Goal: Task Accomplishment & Management: Use online tool/utility

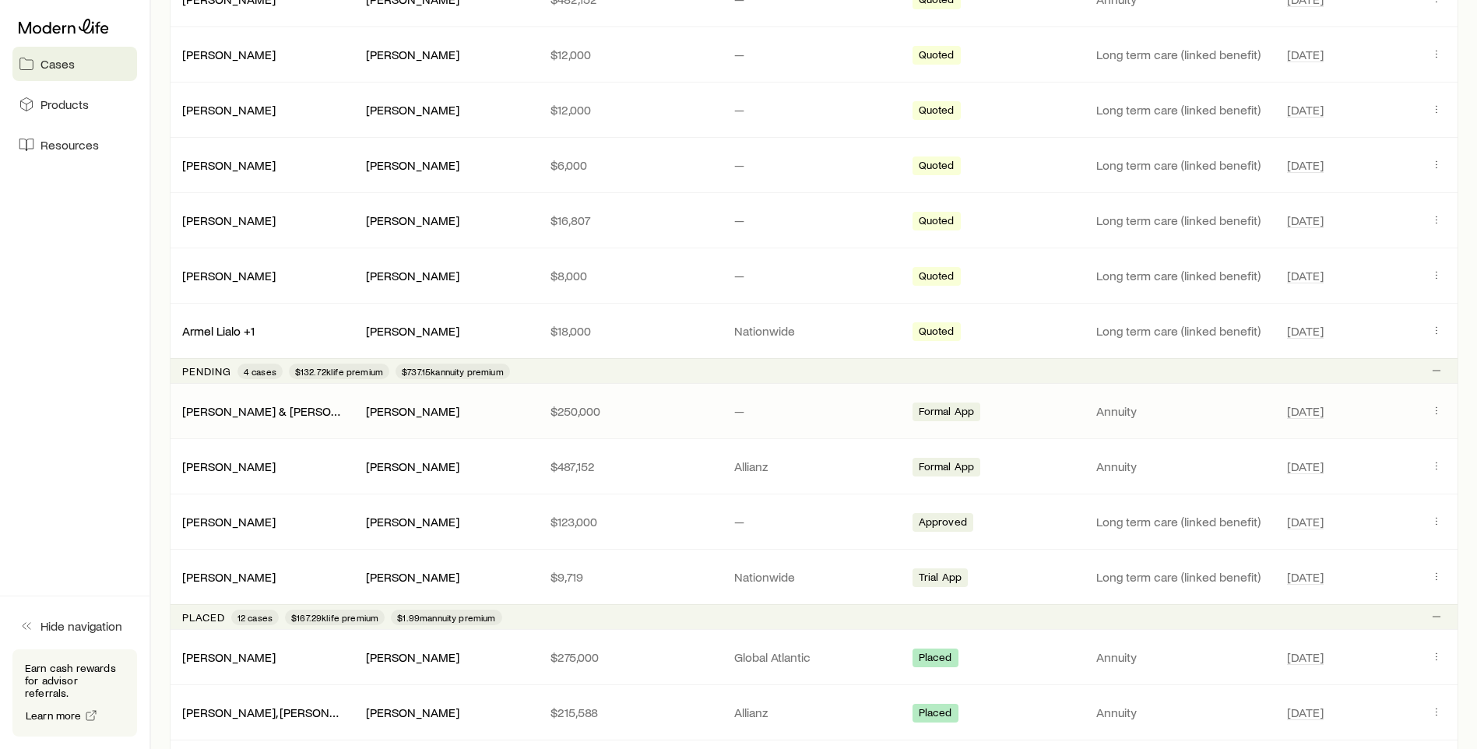
scroll to position [1012, 0]
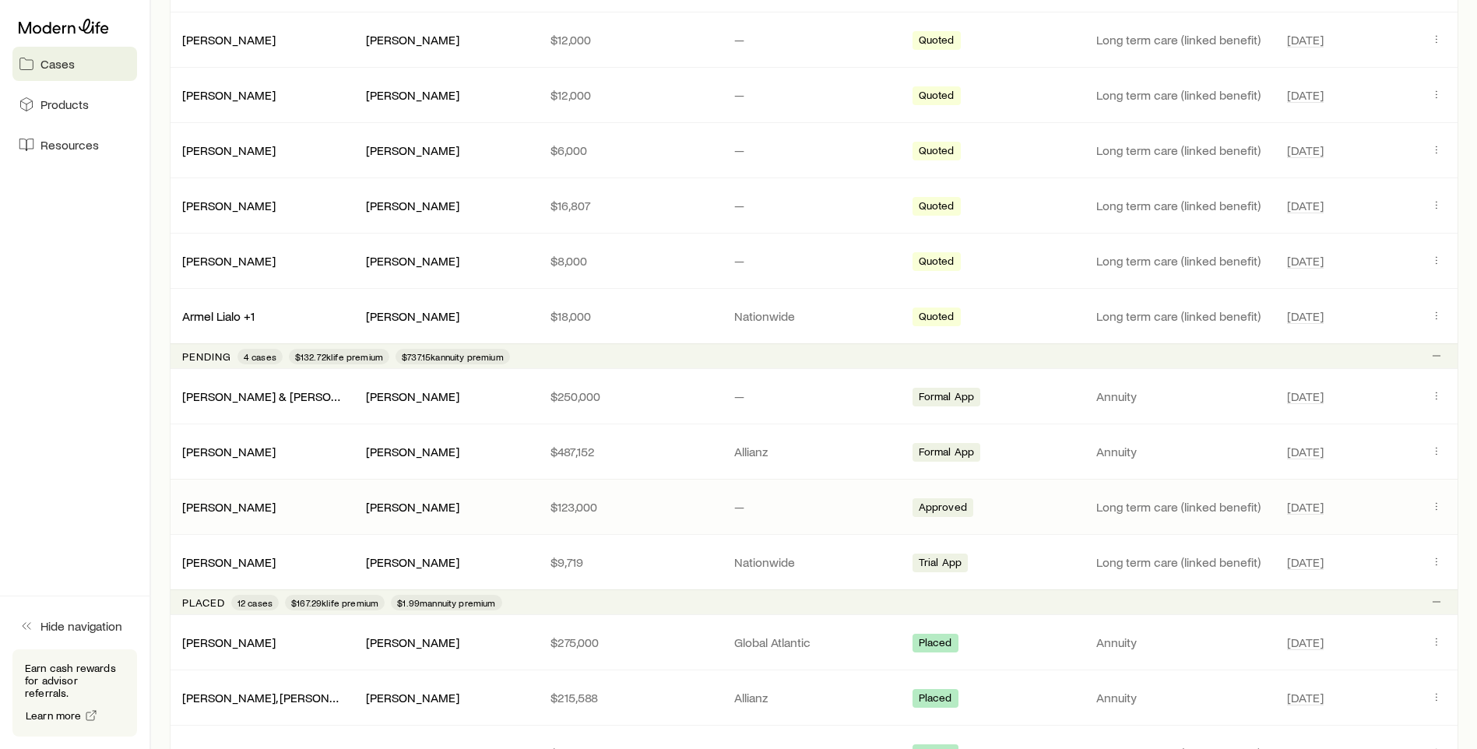
click at [1064, 516] on div "Approved" at bounding box center [998, 507] width 171 height 20
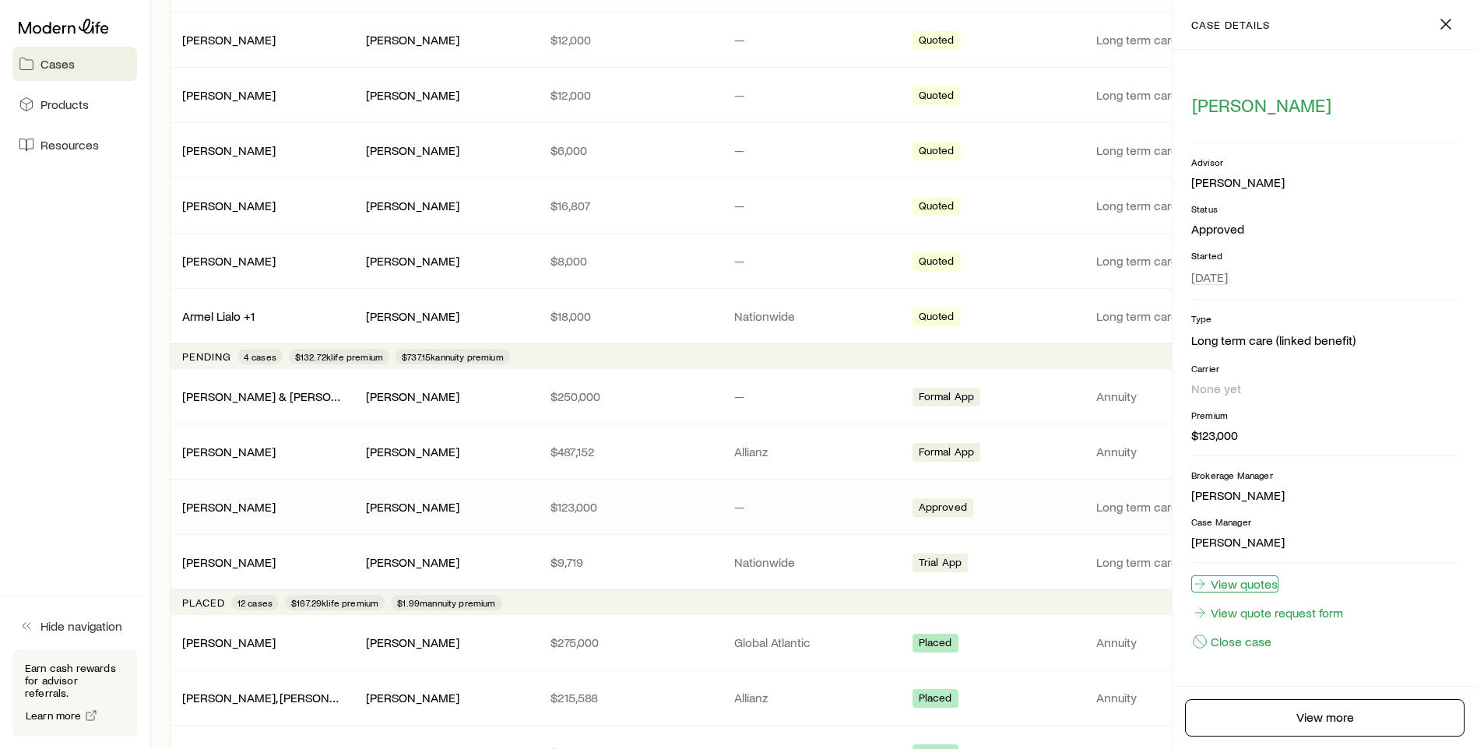
click at [1246, 586] on link "View quotes" at bounding box center [1234, 583] width 87 height 17
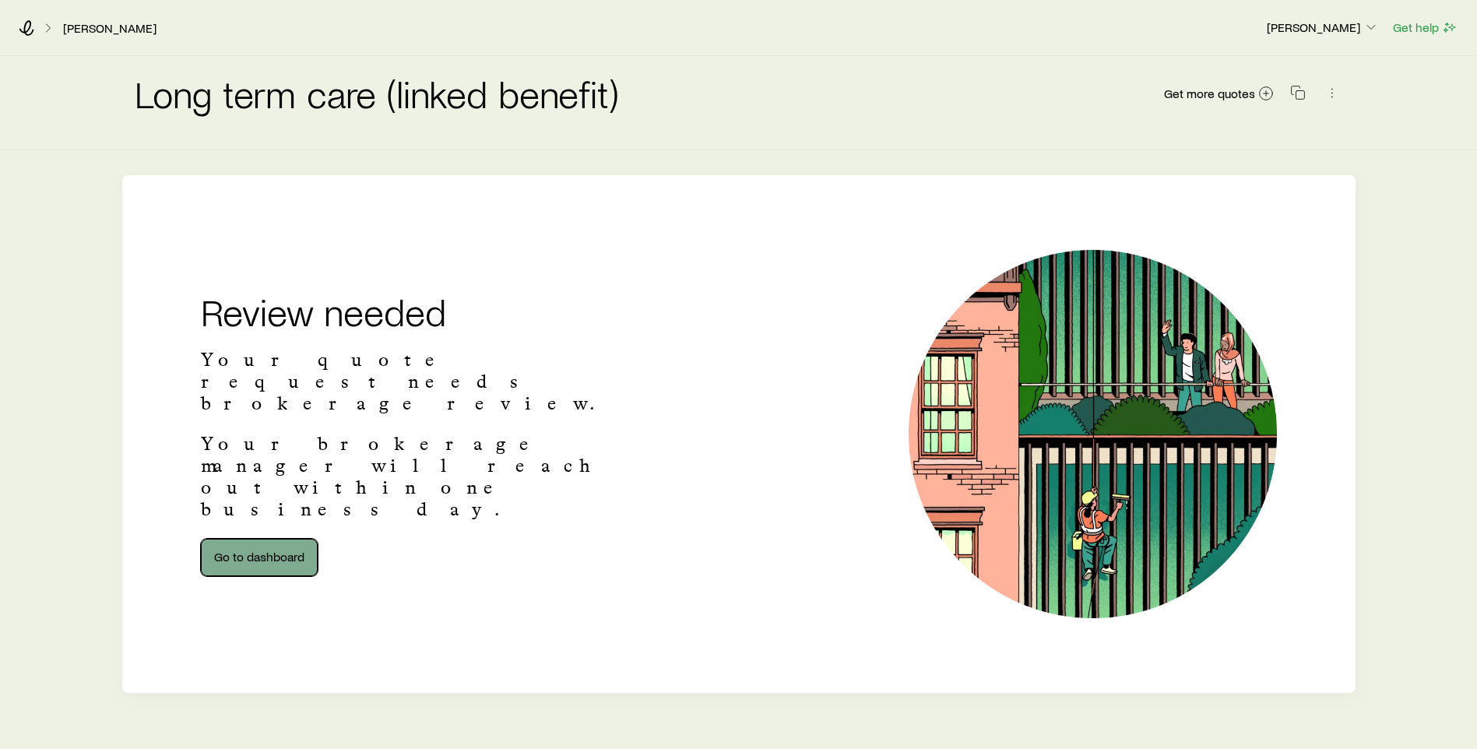
click at [265, 539] on link "Go to dashboard" at bounding box center [259, 557] width 117 height 37
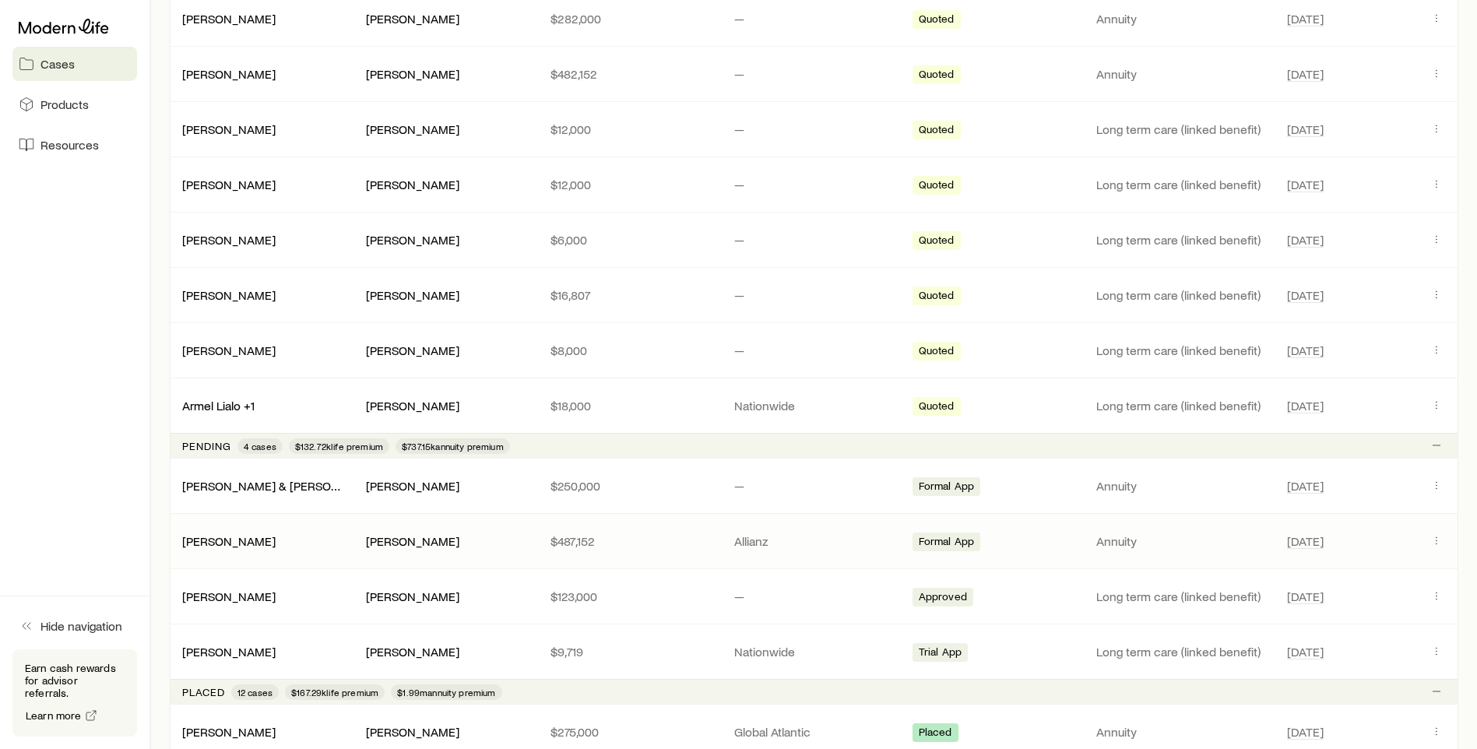
scroll to position [1012, 0]
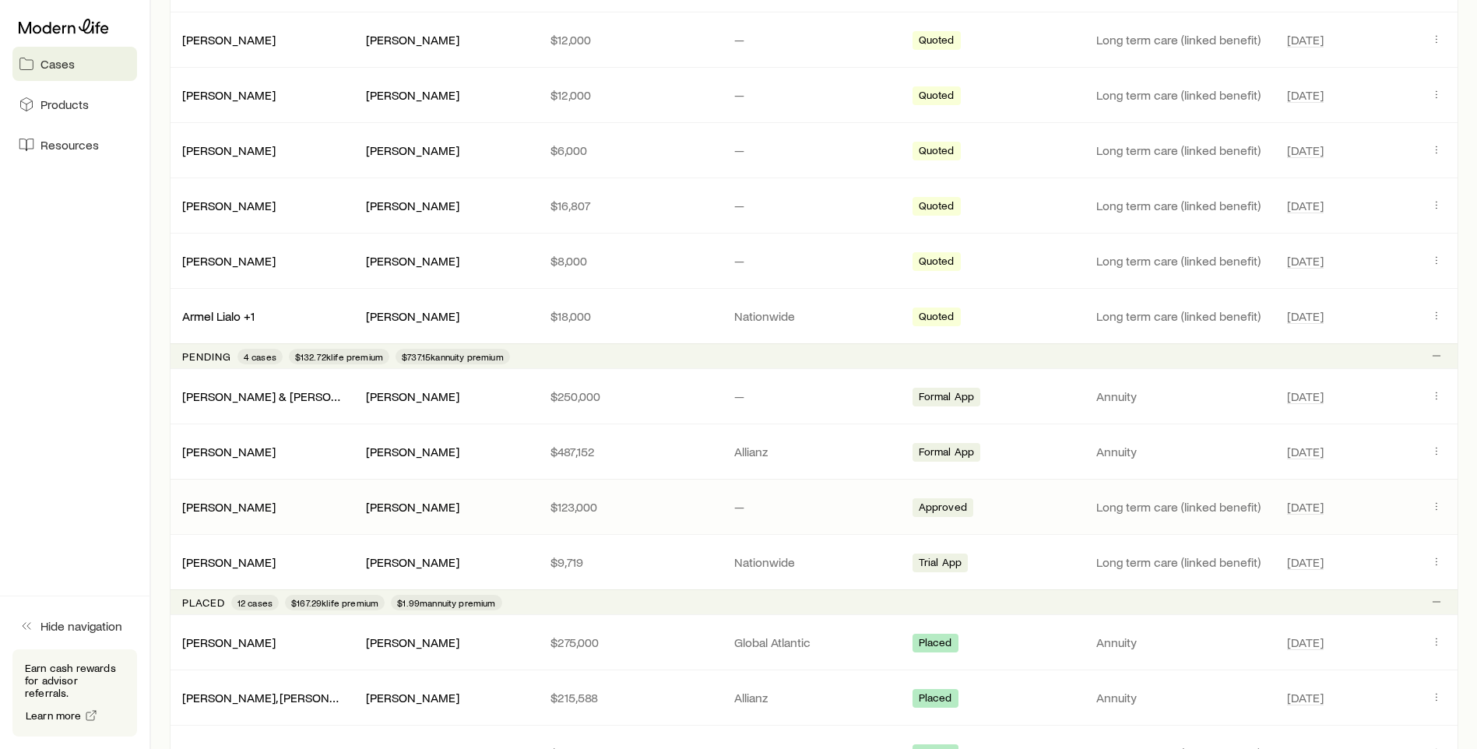
click at [199, 519] on div "[PERSON_NAME] [PERSON_NAME] $123,000 — Approved Long term care (linked benefit)…" at bounding box center [814, 507] width 1289 height 55
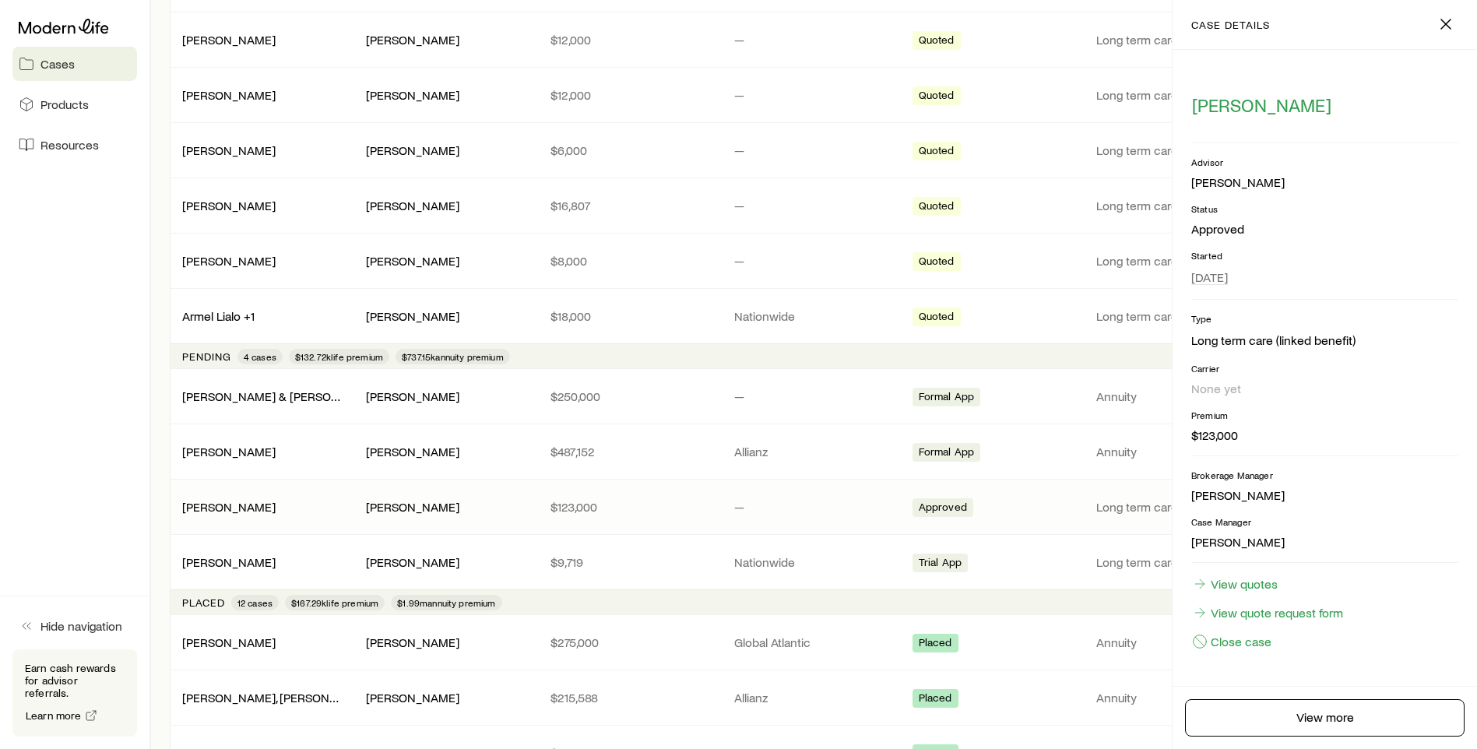
click at [199, 519] on div "[PERSON_NAME] [PERSON_NAME] $123,000 — Approved Long term care (linked benefit)…" at bounding box center [814, 507] width 1289 height 55
click at [1242, 593] on ul "View quotes View quote request form Close case" at bounding box center [1324, 612] width 267 height 75
click at [1249, 581] on link "View quotes" at bounding box center [1234, 583] width 87 height 17
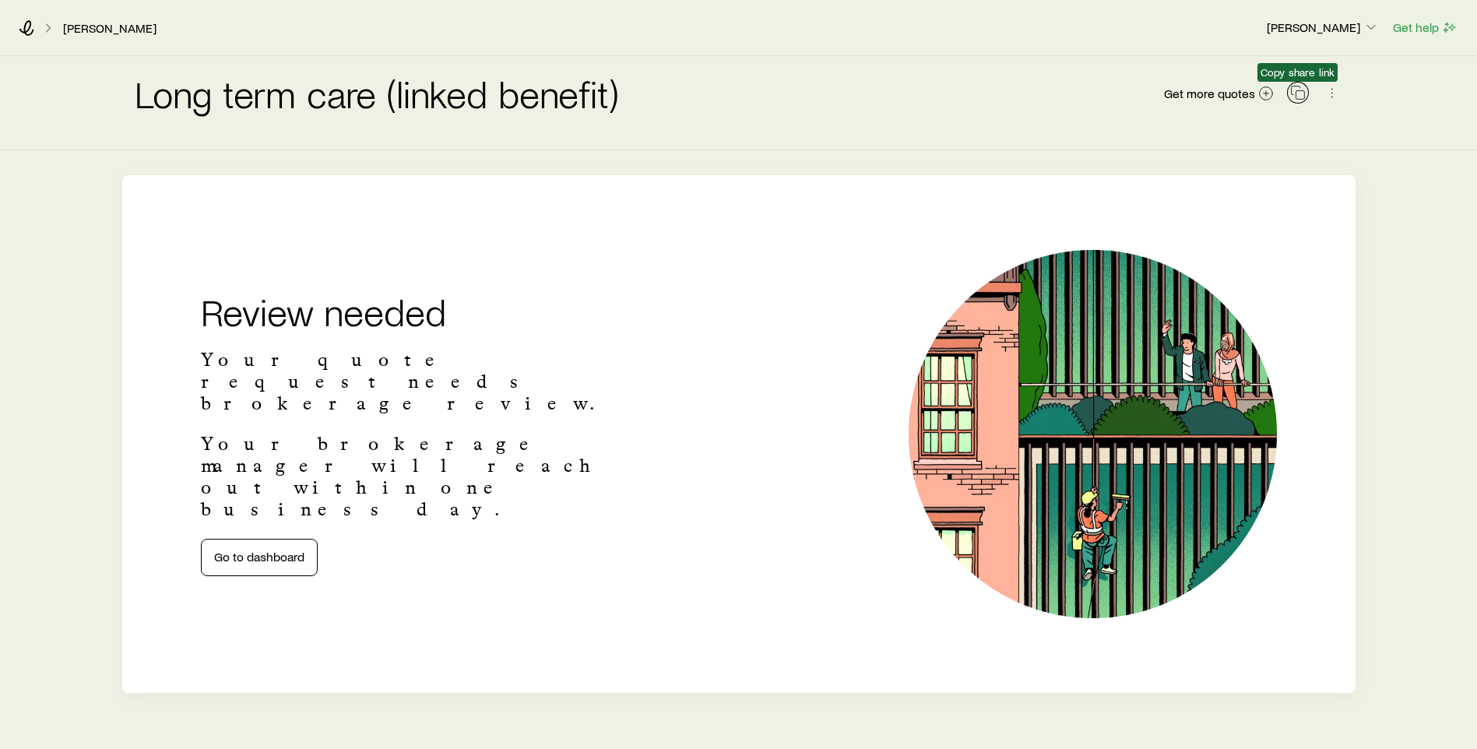
click at [1304, 97] on rect "button" at bounding box center [1300, 95] width 9 height 9
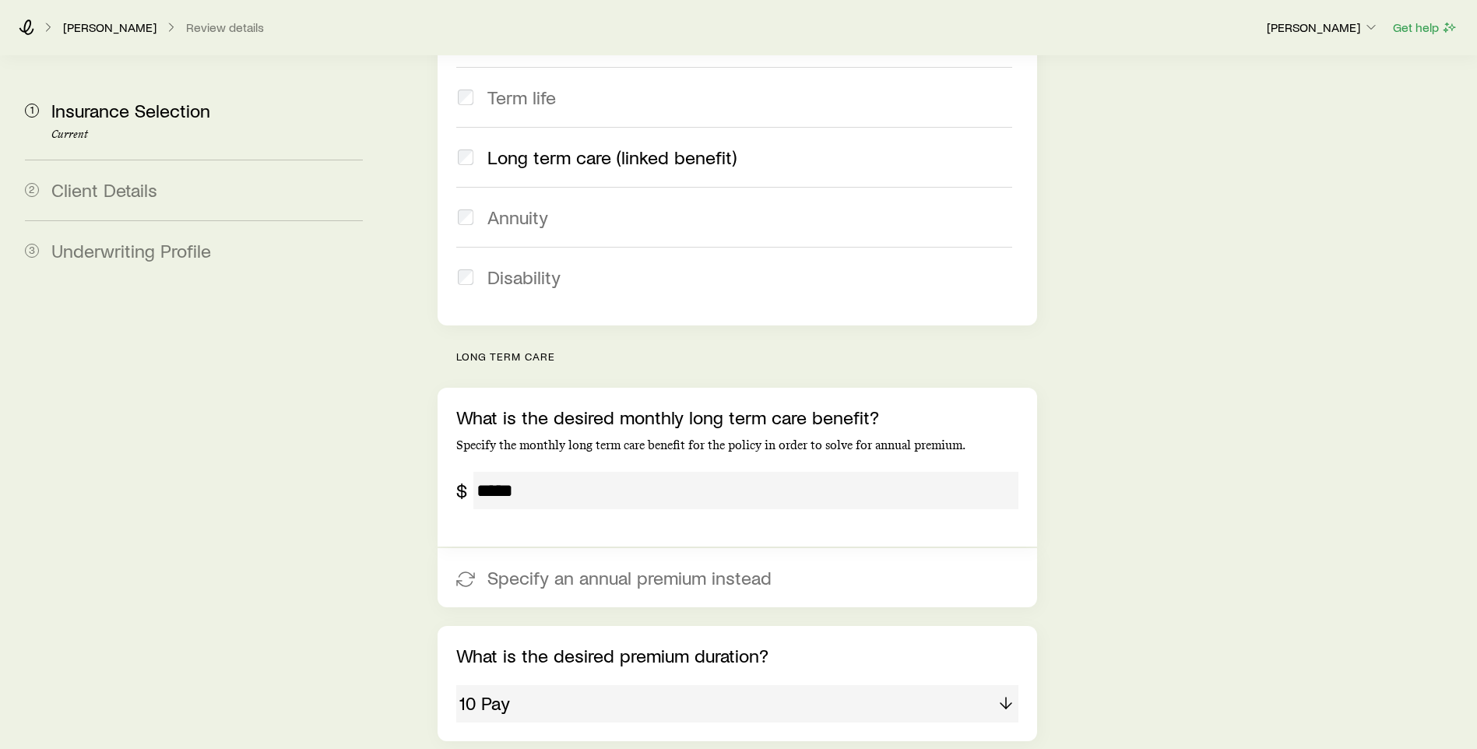
scroll to position [389, 0]
